Goal: Information Seeking & Learning: Find specific fact

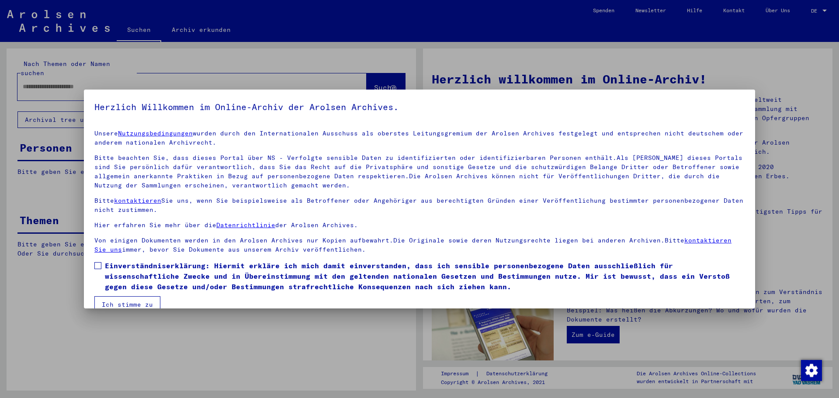
click at [99, 267] on span at bounding box center [97, 265] width 7 height 7
click at [112, 306] on button "Ich stimme zu" at bounding box center [127, 304] width 66 height 17
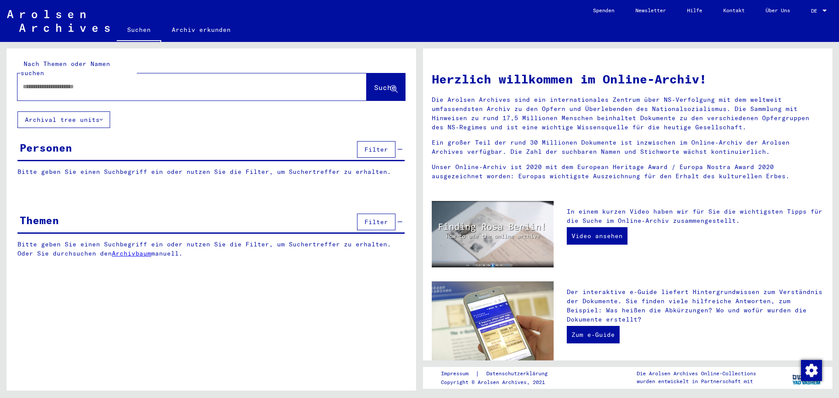
click at [124, 82] on input "text" at bounding box center [182, 86] width 318 height 9
click at [373, 86] on button "Suche" at bounding box center [385, 86] width 38 height 27
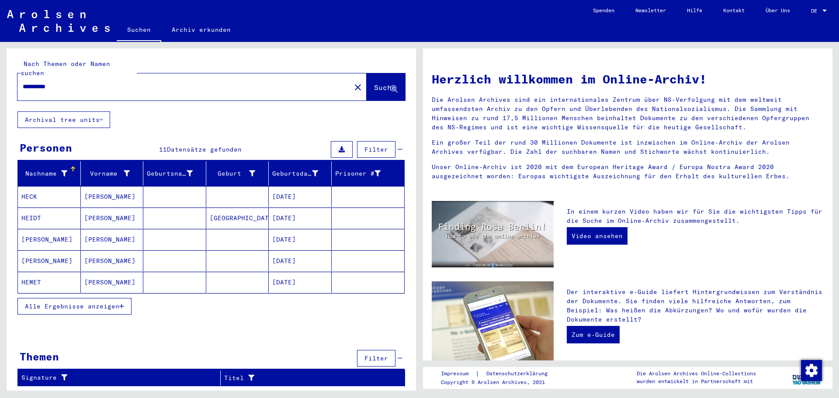
click at [55, 302] on span "Alle Ergebnisse anzeigen" at bounding box center [72, 306] width 94 height 8
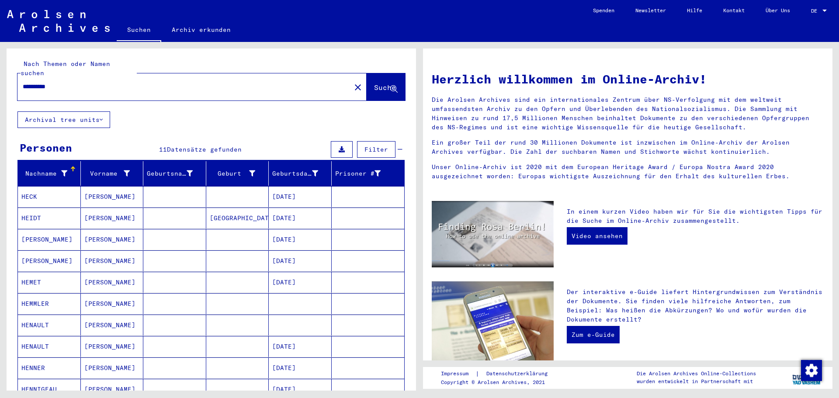
drag, startPoint x: 65, startPoint y: 78, endPoint x: 0, endPoint y: 79, distance: 65.1
click at [0, 79] on div "**********" at bounding box center [209, 216] width 419 height 349
type input "**********"
click at [374, 83] on span "Suche" at bounding box center [386, 87] width 24 height 9
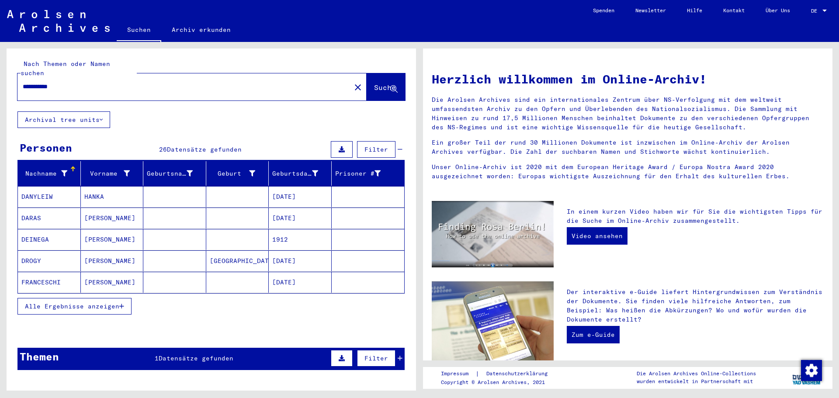
click at [62, 302] on span "Alle Ergebnisse anzeigen" at bounding box center [72, 306] width 94 height 8
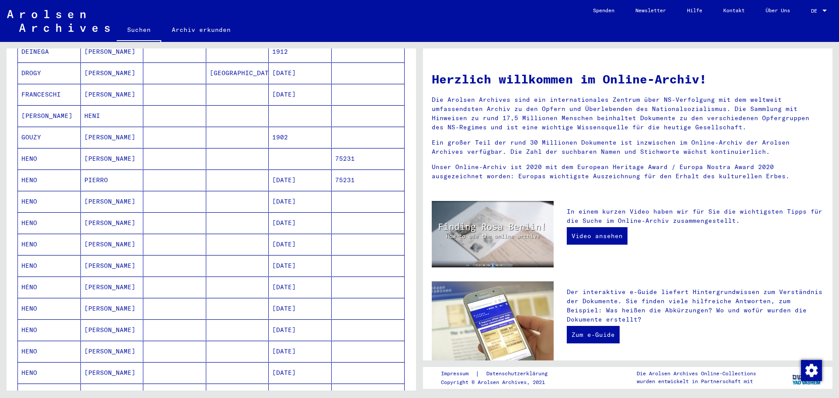
scroll to position [186, 0]
